Goal: Task Accomplishment & Management: Use online tool/utility

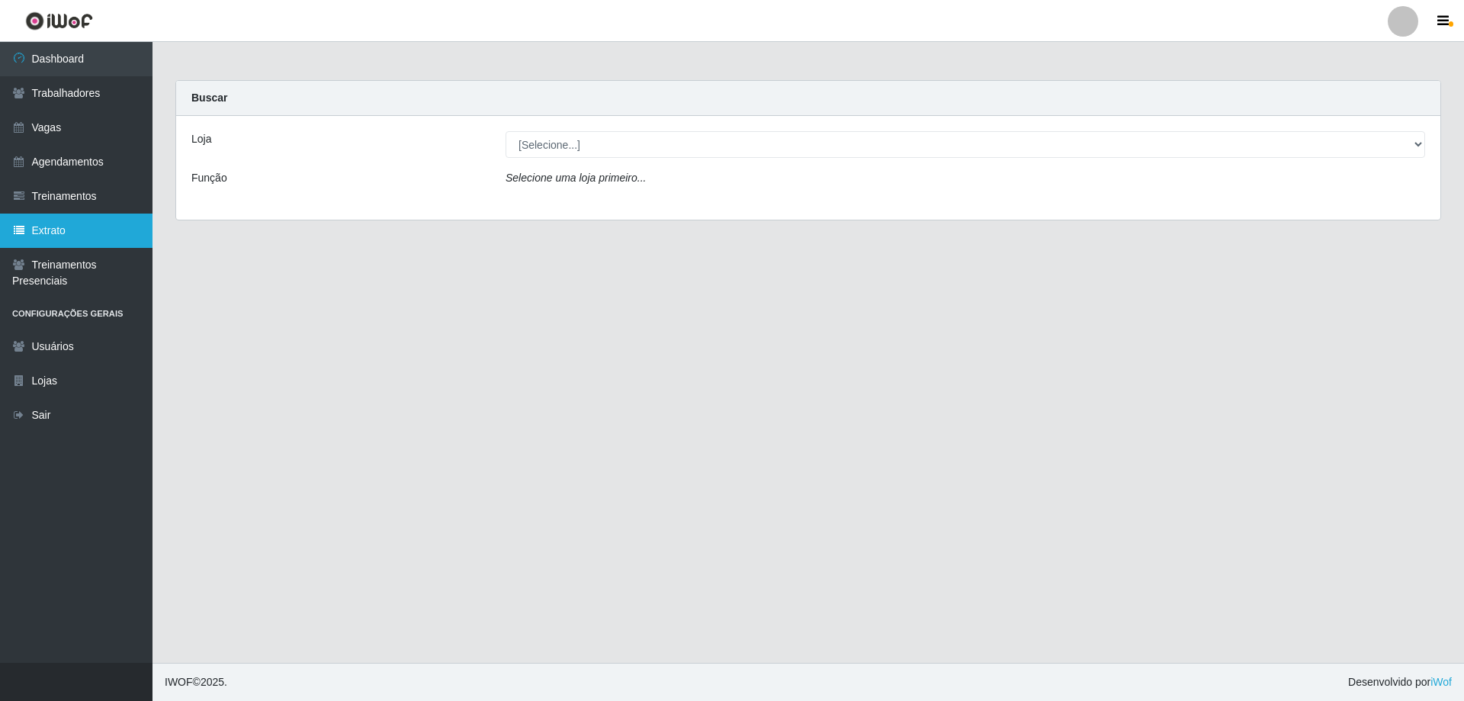
click at [81, 230] on link "Extrato" at bounding box center [76, 230] width 152 height 34
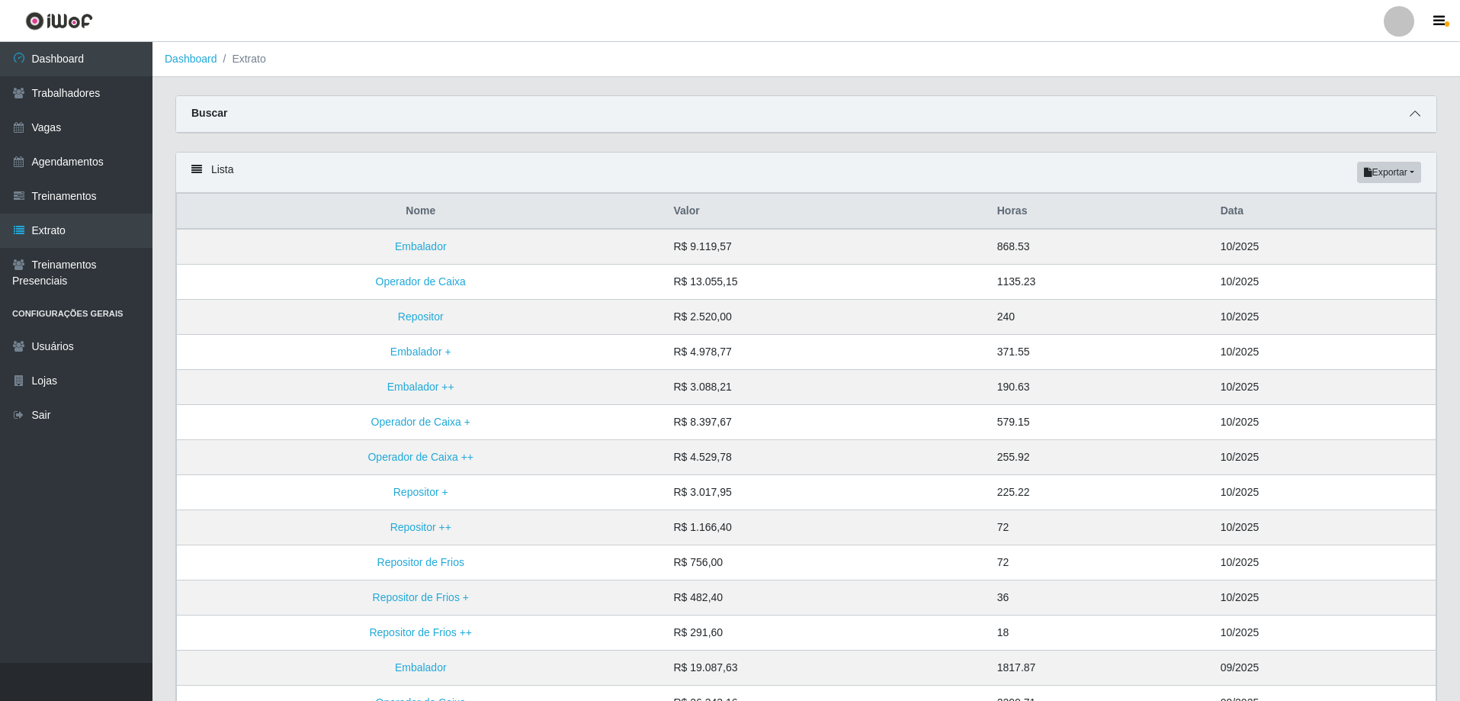
click at [1416, 119] on icon at bounding box center [1415, 113] width 11 height 11
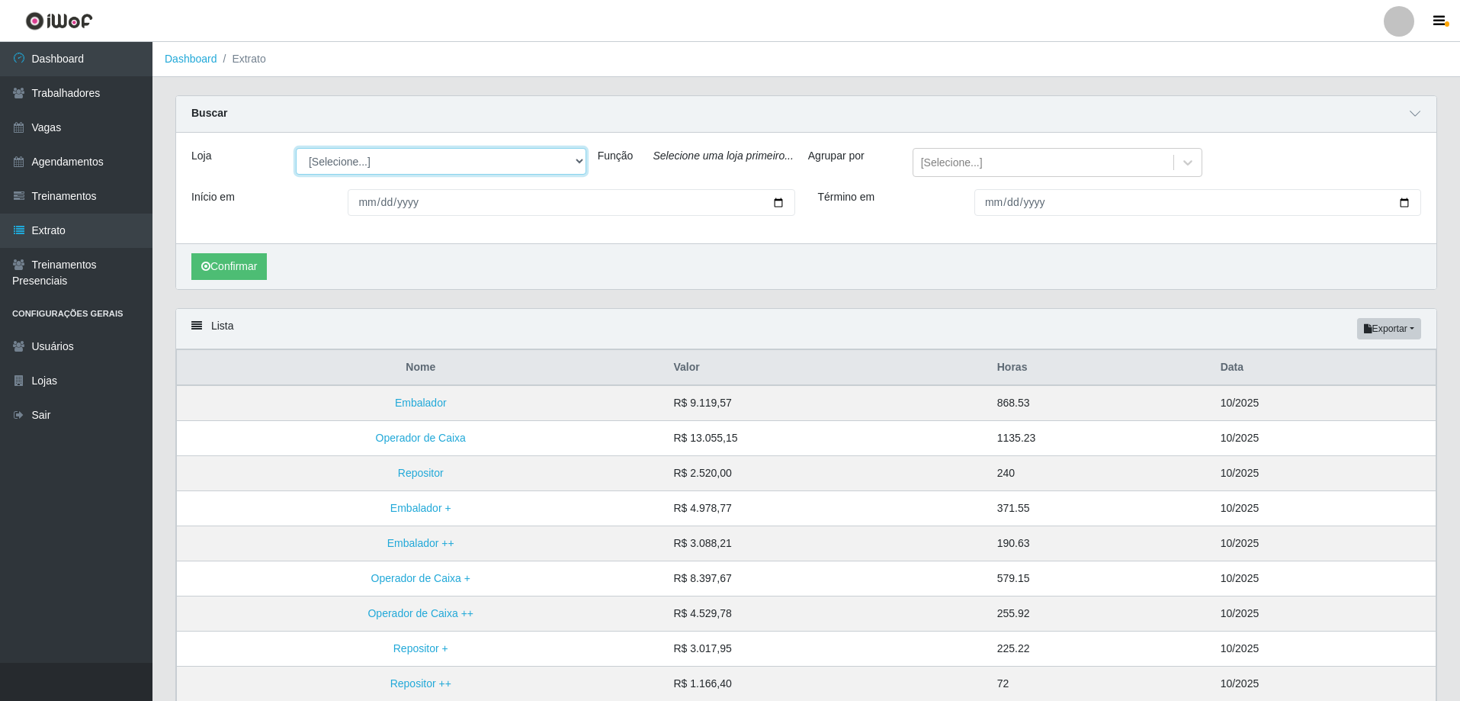
click at [542, 162] on select "[Selecione...] SuperFácil Atacado - Alto de São Manoel SuperFácil Atacado - Ema…" at bounding box center [441, 161] width 291 height 27
select select "504"
click at [296, 149] on select "[Selecione...] SuperFácil Atacado - Alto de São Manoel SuperFácil Atacado - Ema…" at bounding box center [441, 161] width 291 height 27
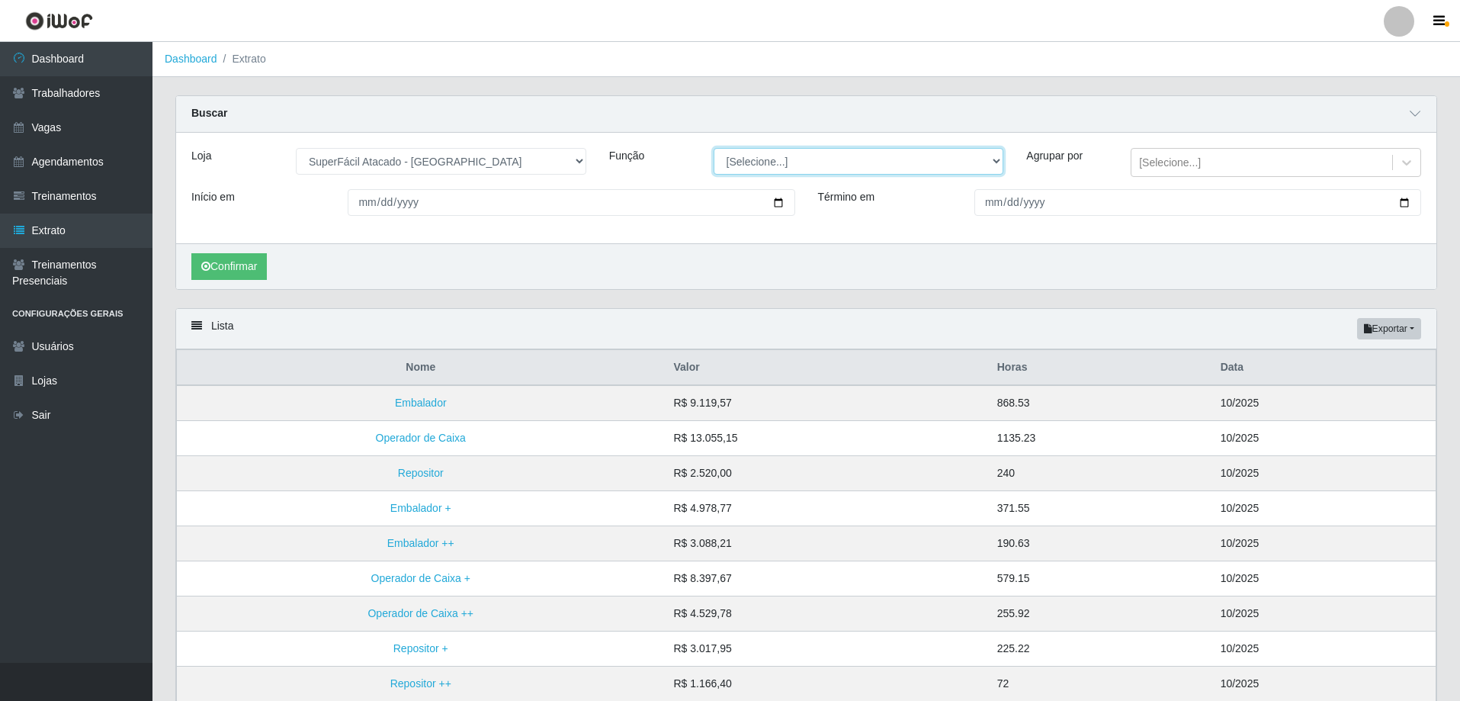
click at [790, 168] on select "[Selecione...] Embalador Embalador + Embalador ++ Operador de Caixa Operador de…" at bounding box center [859, 161] width 291 height 27
select select "22"
click at [714, 149] on select "[Selecione...] Embalador Embalador + Embalador ++ Operador de Caixa Operador de…" at bounding box center [859, 161] width 291 height 27
click at [246, 254] on button "Confirmar" at bounding box center [228, 266] width 75 height 27
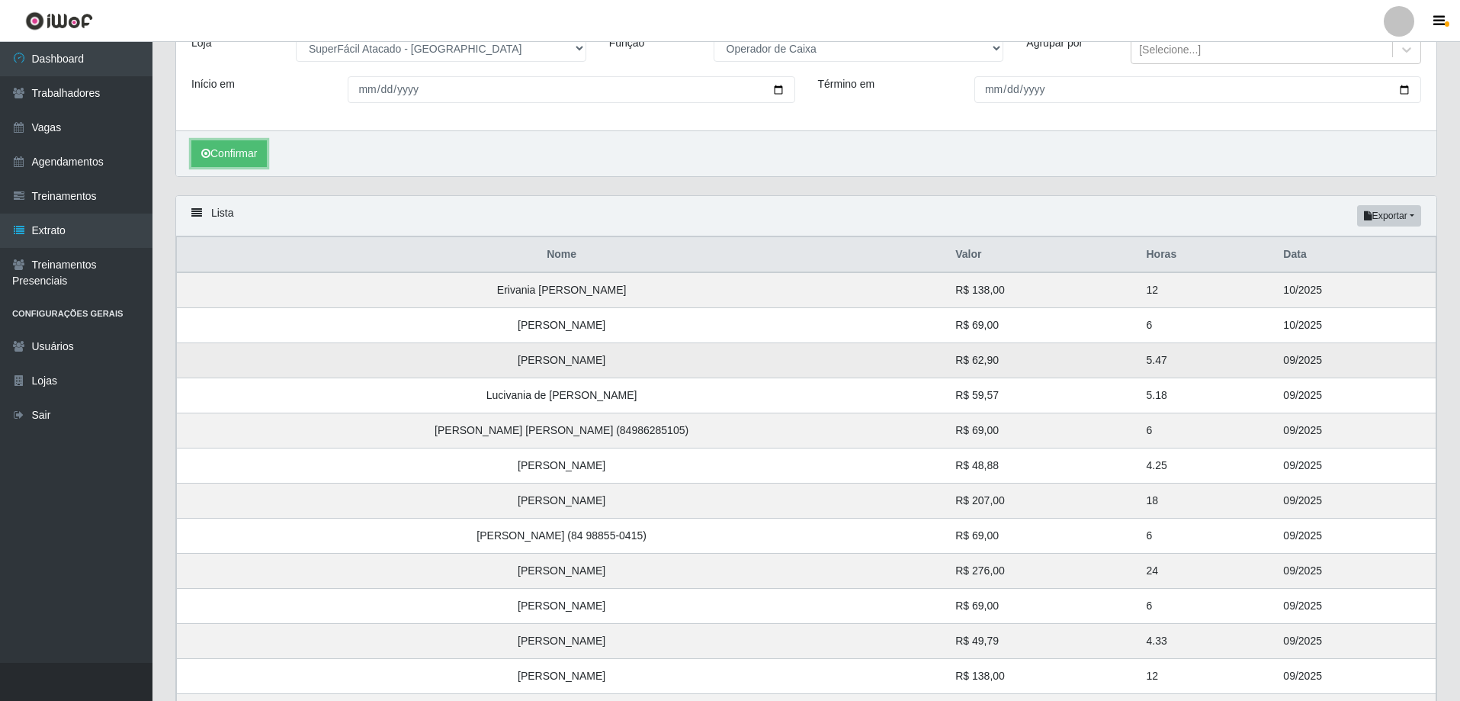
scroll to position [152, 0]
